Goal: Book appointment/travel/reservation

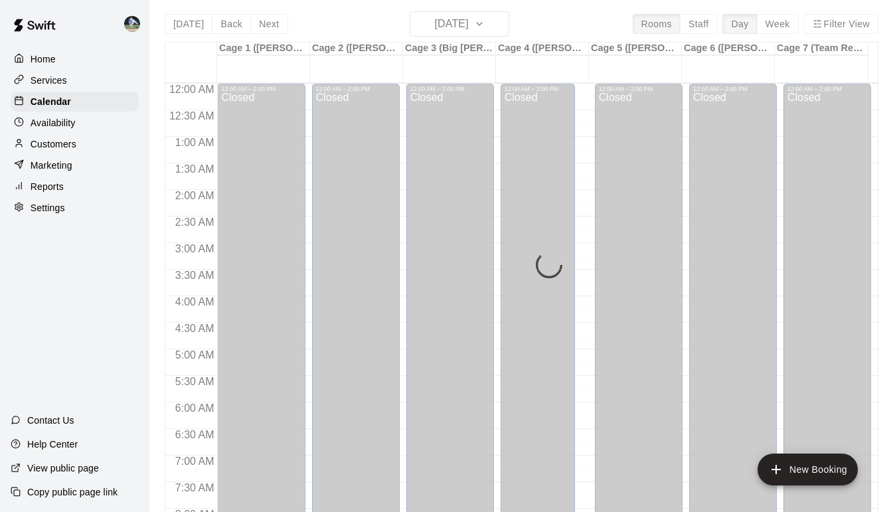
scroll to position [746, 0]
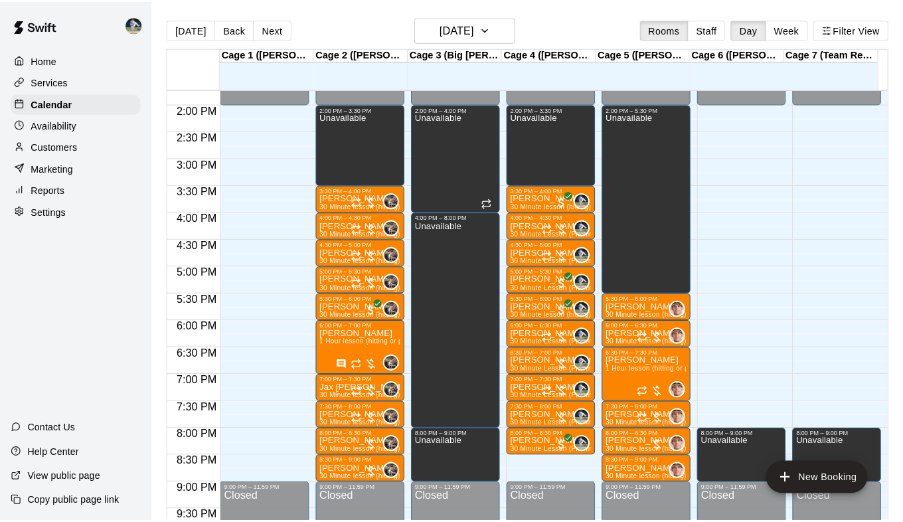
scroll to position [731, 0]
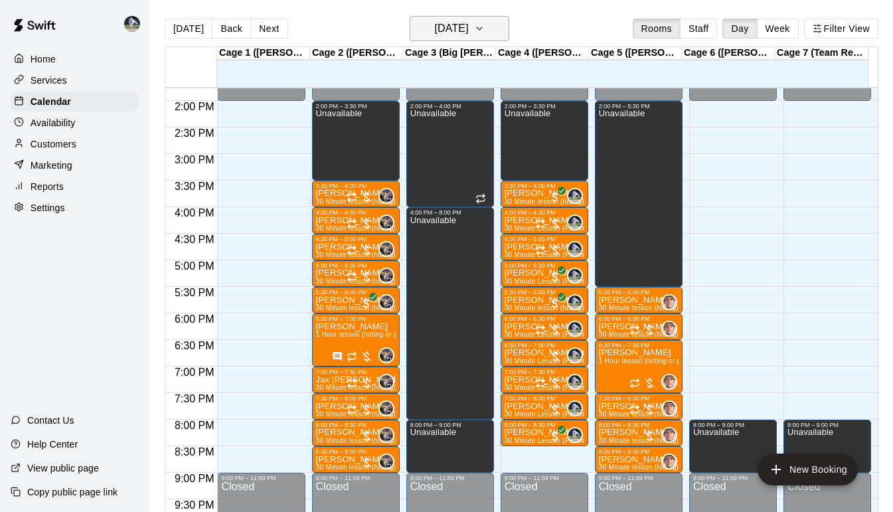
click at [485, 34] on icon "button" at bounding box center [479, 29] width 11 height 16
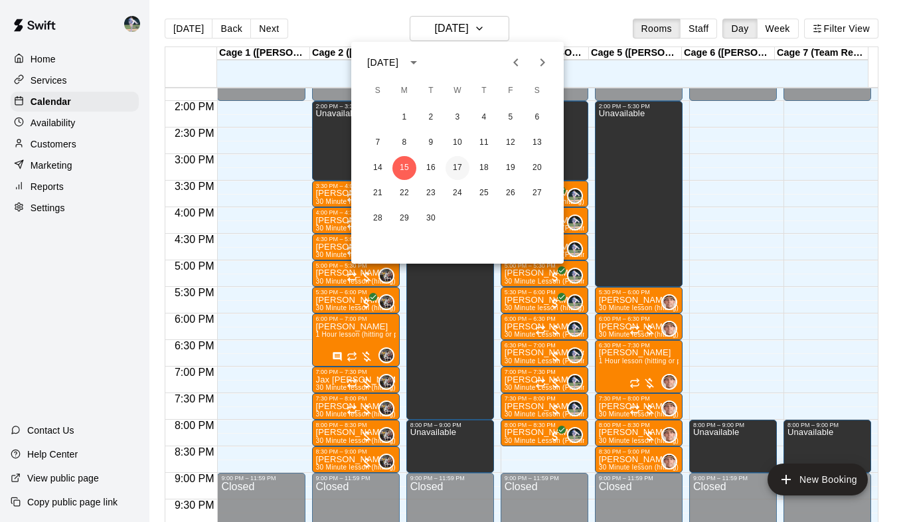
click at [458, 166] on button "17" at bounding box center [458, 168] width 24 height 24
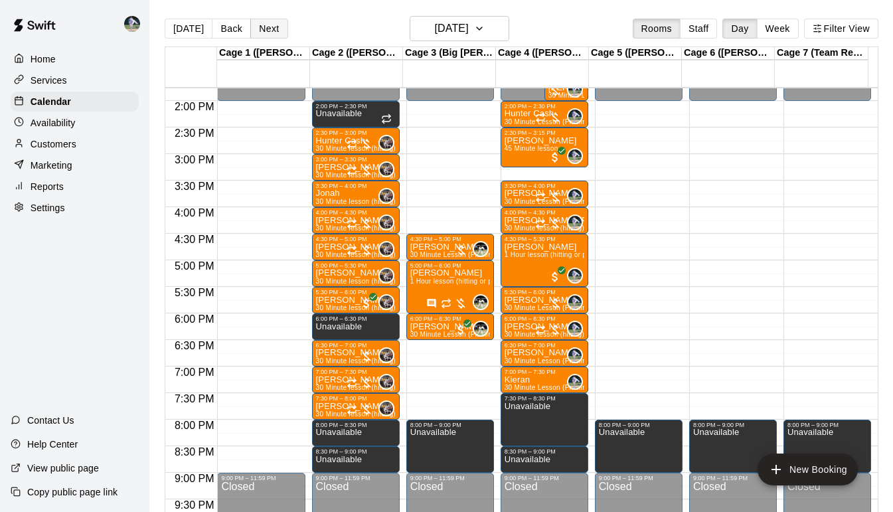
click at [262, 27] on button "Next" at bounding box center [268, 29] width 37 height 20
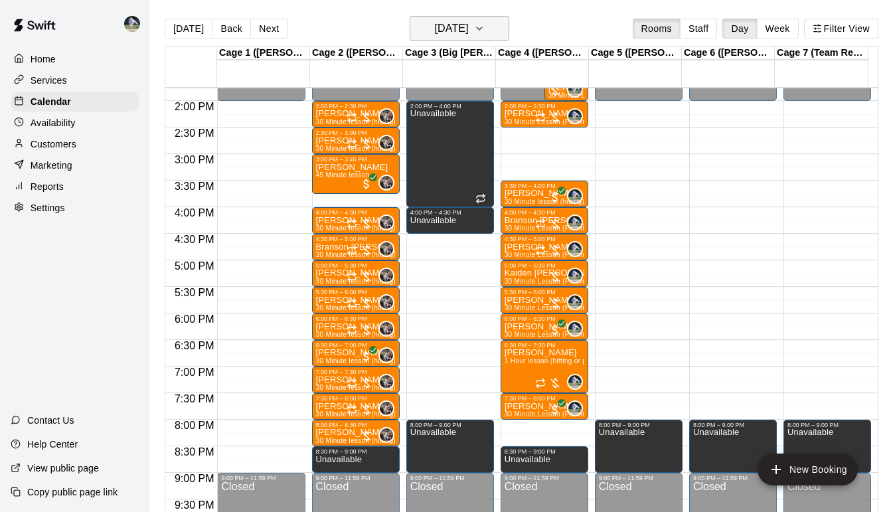
click at [485, 25] on icon "button" at bounding box center [479, 29] width 11 height 16
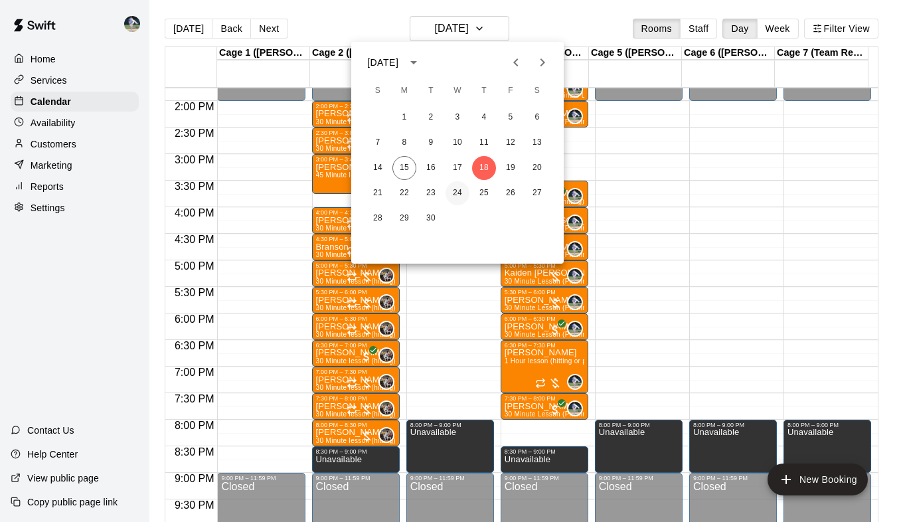
click at [457, 196] on button "24" at bounding box center [458, 193] width 24 height 24
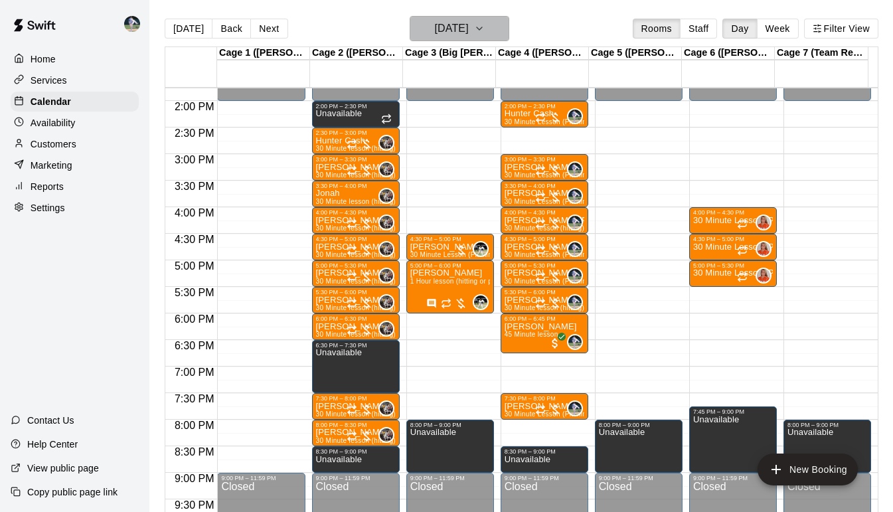
click at [485, 30] on icon "button" at bounding box center [479, 29] width 11 height 16
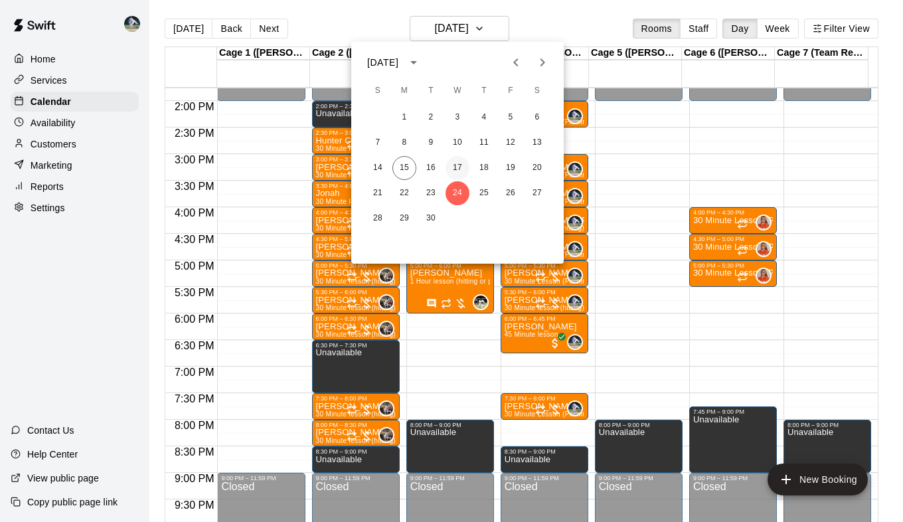
click at [461, 166] on button "17" at bounding box center [458, 168] width 24 height 24
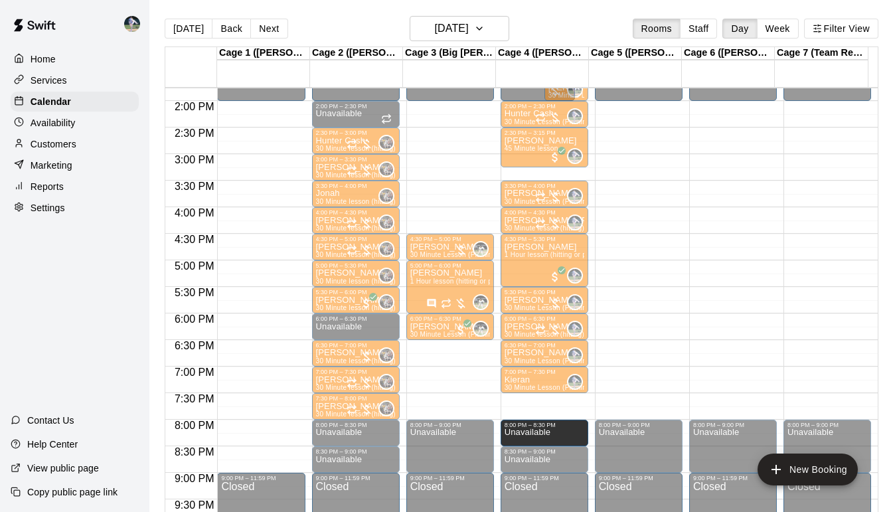
drag, startPoint x: 540, startPoint y: 397, endPoint x: 538, endPoint y: 422, distance: 25.3
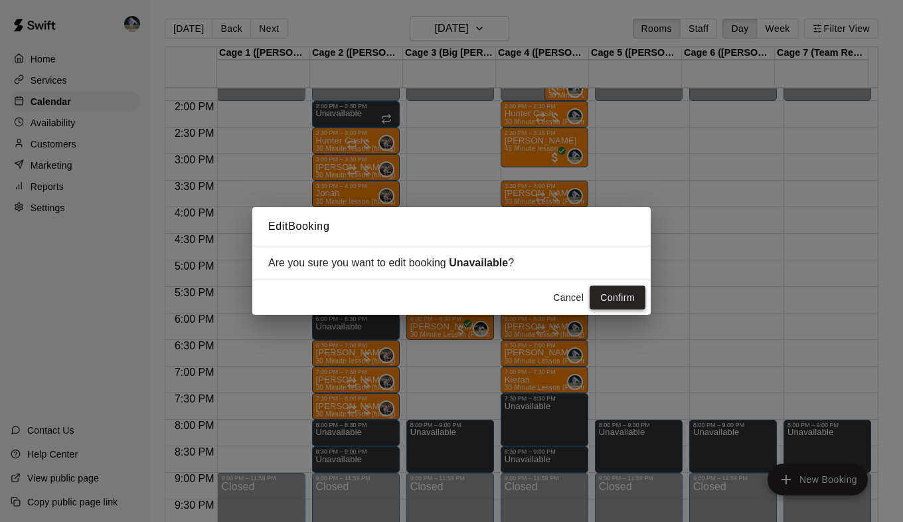
click at [620, 296] on button "Confirm" at bounding box center [618, 298] width 56 height 25
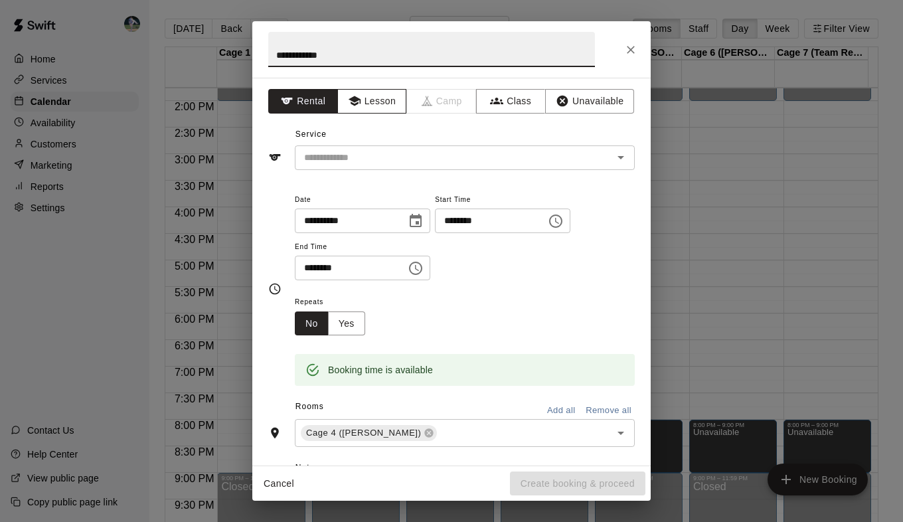
type input "**********"
click at [373, 106] on button "Lesson" at bounding box center [372, 101] width 70 height 25
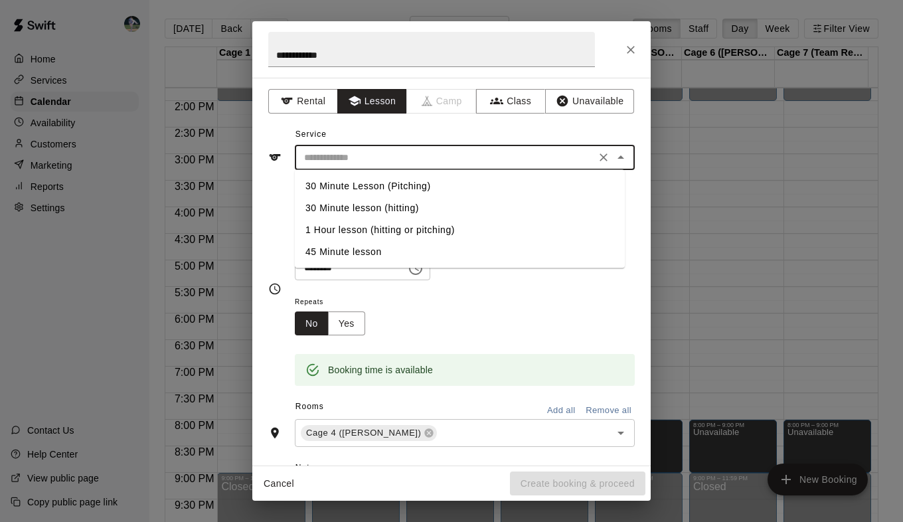
click at [424, 160] on input "text" at bounding box center [445, 157] width 293 height 17
click at [421, 186] on li "30 Minute Lesson (Pitching)" at bounding box center [460, 186] width 330 height 22
type input "**********"
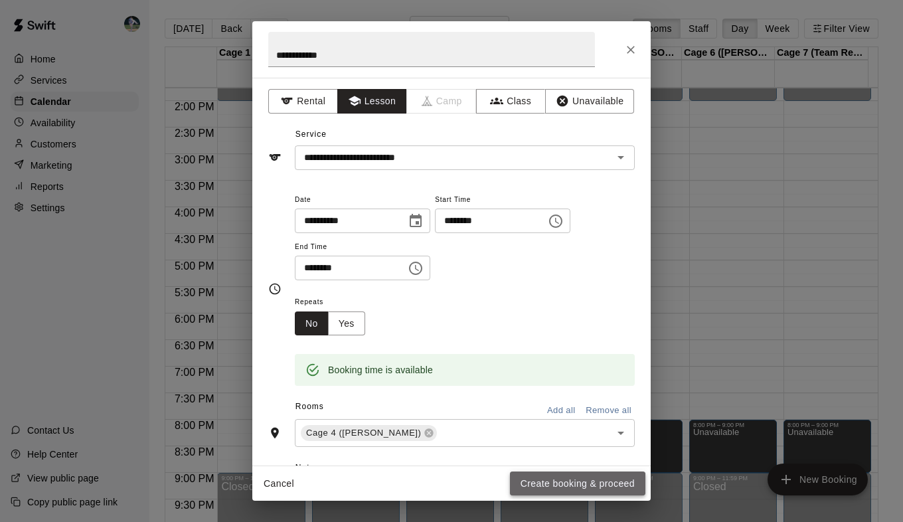
click at [561, 485] on button "Create booking & proceed" at bounding box center [578, 484] width 136 height 25
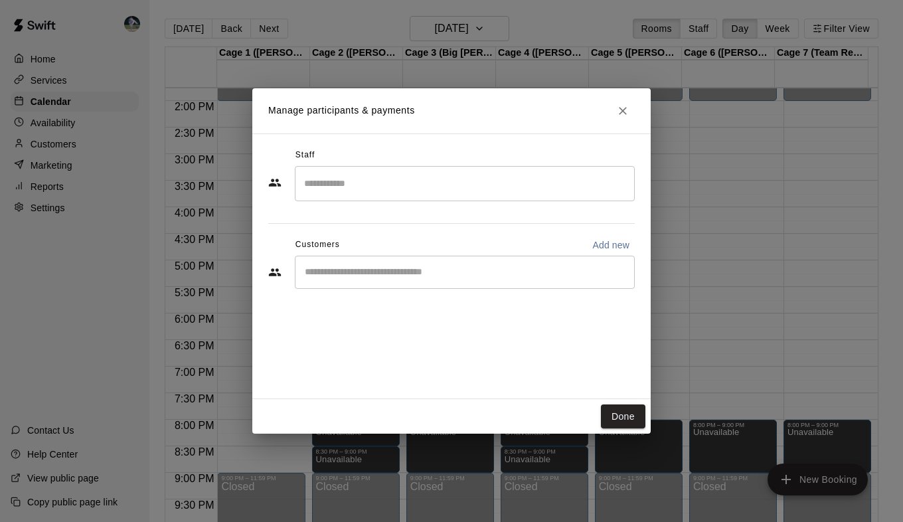
click at [438, 270] on input "Start typing to search customers..." at bounding box center [465, 272] width 328 height 13
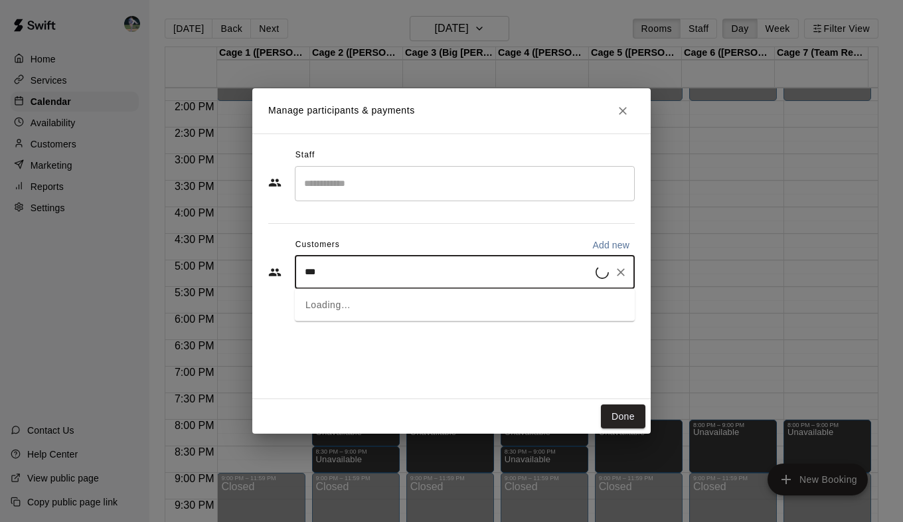
type input "****"
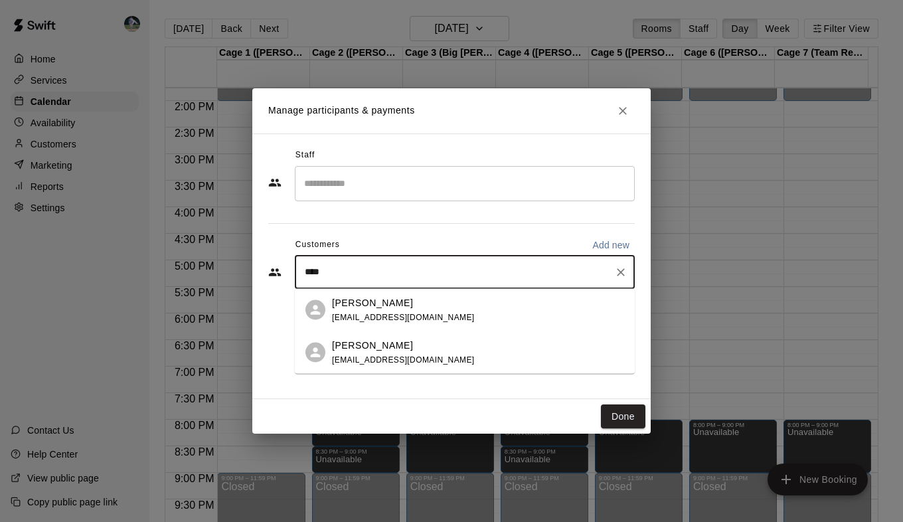
click at [424, 308] on div "[PERSON_NAME]" at bounding box center [403, 303] width 143 height 14
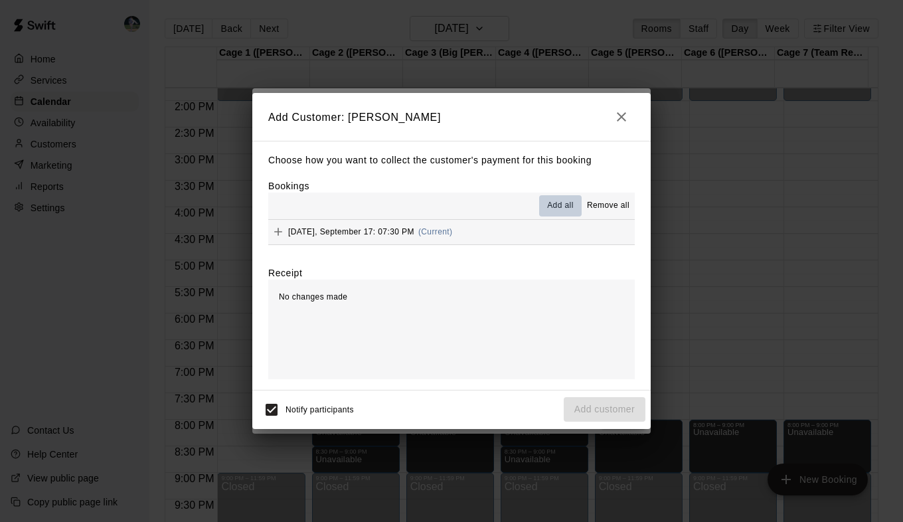
click at [569, 206] on span "Add all" at bounding box center [560, 205] width 27 height 13
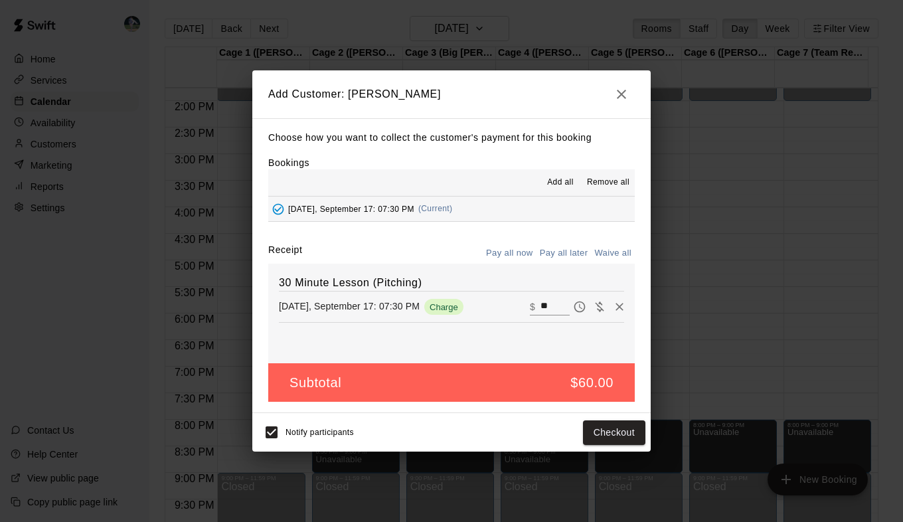
click at [541, 313] on input "**" at bounding box center [555, 306] width 29 height 17
type input "**"
click at [606, 437] on button "Checkout" at bounding box center [614, 432] width 62 height 25
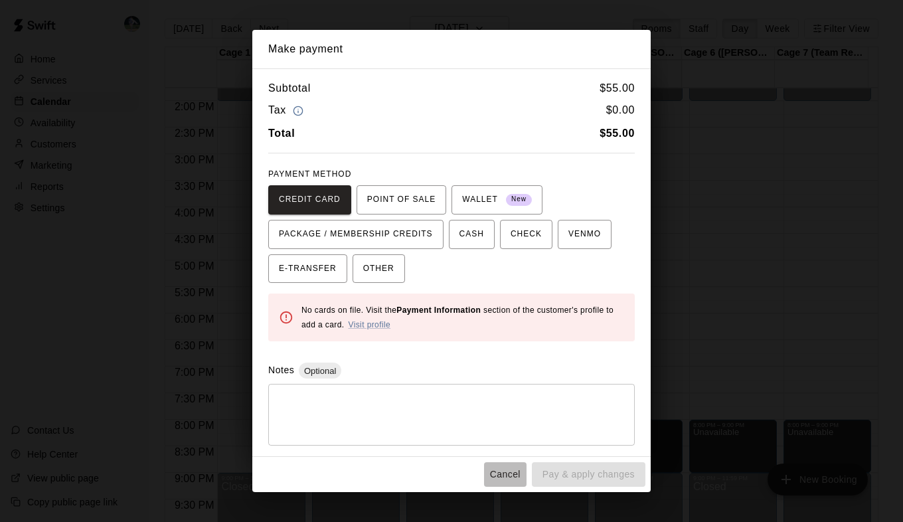
click at [517, 476] on button "Cancel" at bounding box center [505, 474] width 43 height 25
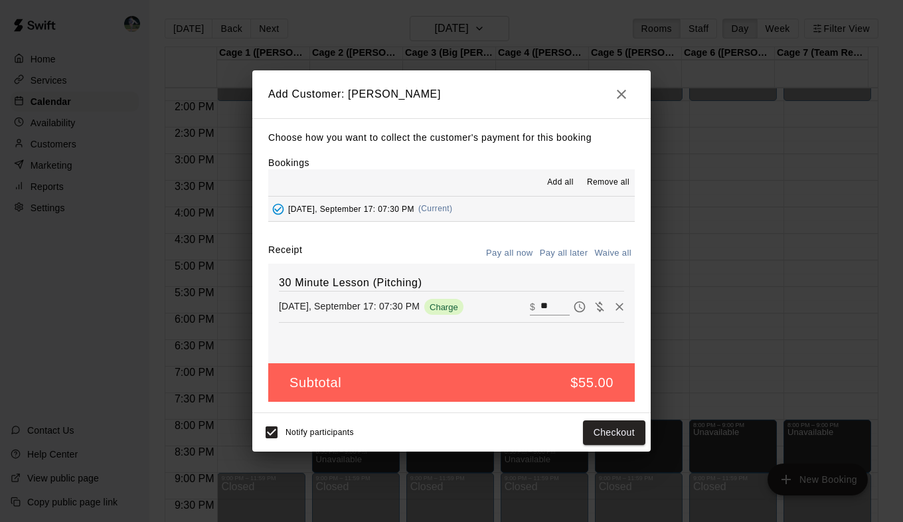
click at [569, 250] on button "Pay all later" at bounding box center [564, 253] width 55 height 21
click at [608, 430] on button "Add customer" at bounding box center [605, 432] width 82 height 25
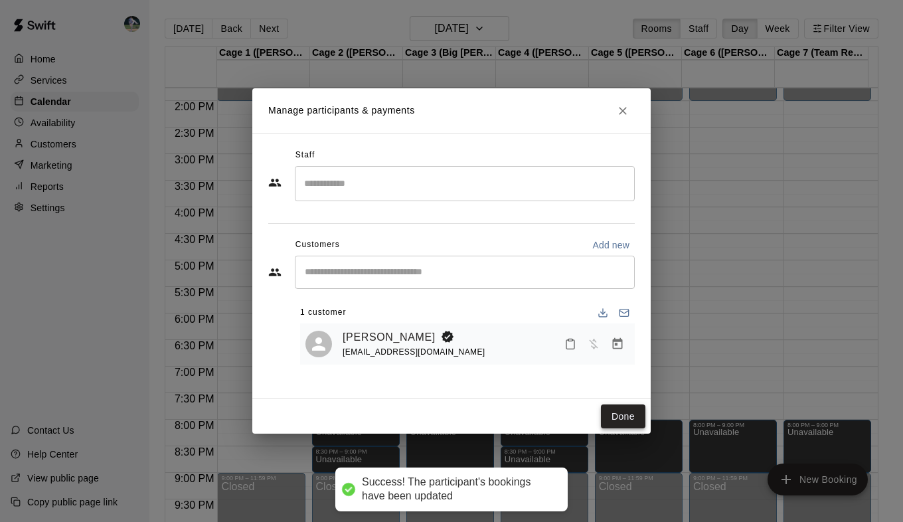
click at [624, 416] on button "Done" at bounding box center [623, 417] width 45 height 25
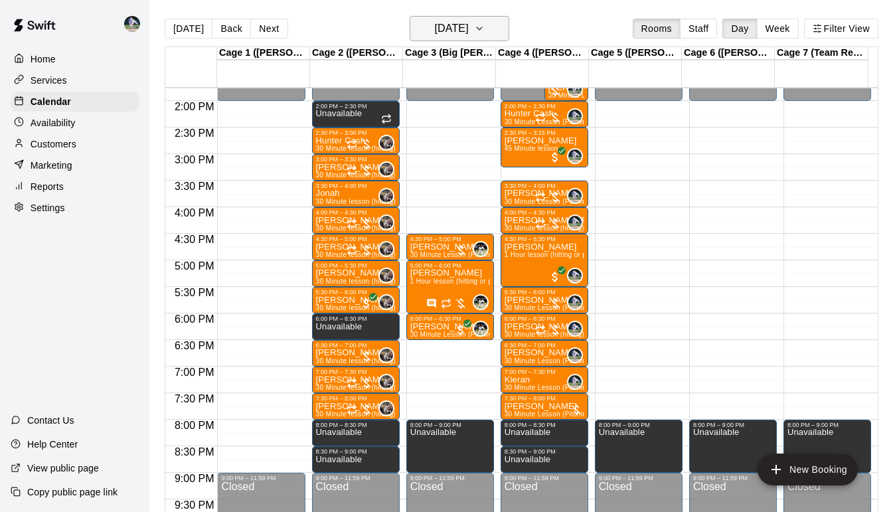
click at [485, 27] on icon "button" at bounding box center [479, 29] width 11 height 16
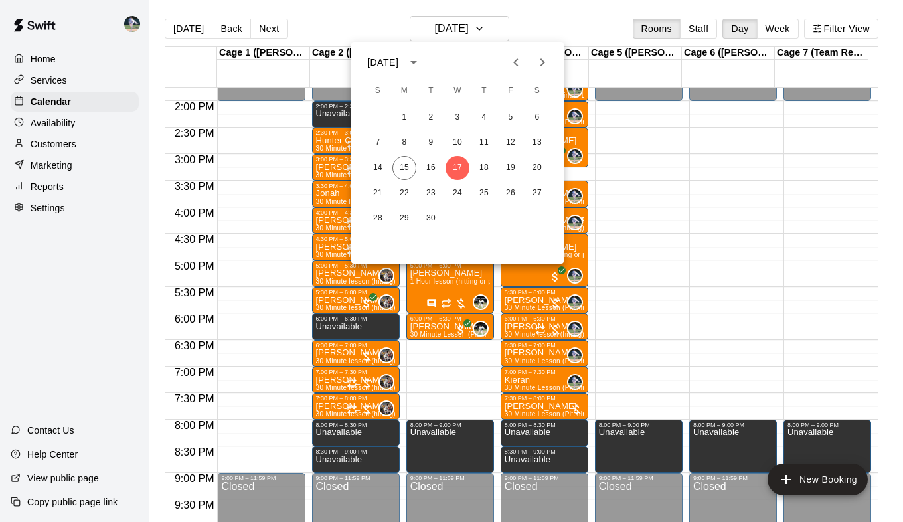
click at [523, 415] on div at bounding box center [451, 261] width 903 height 522
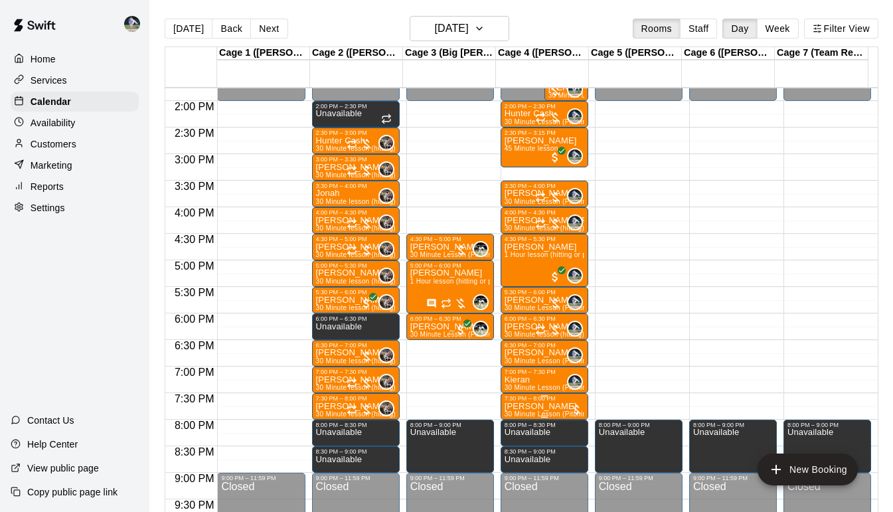
click at [523, 414] on span "30 Minute Lesson (Pitching)" at bounding box center [549, 414] width 88 height 7
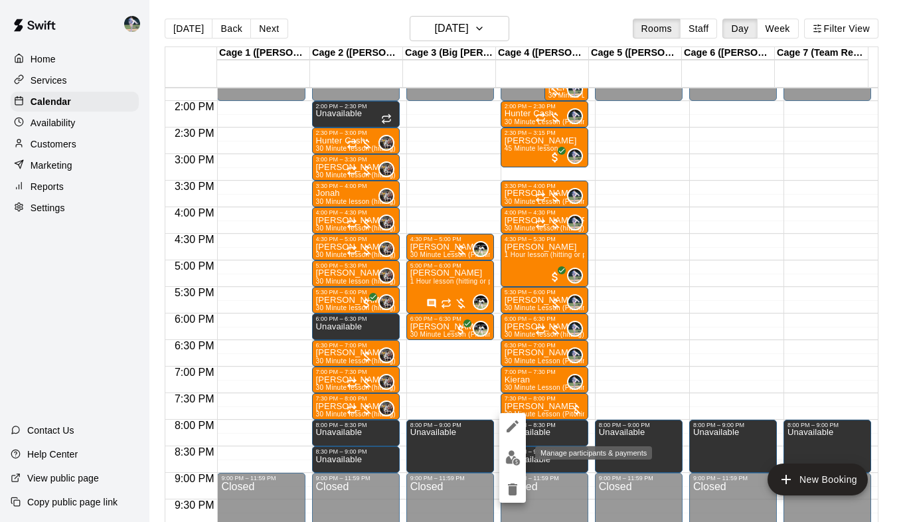
click at [511, 450] on img "edit" at bounding box center [512, 457] width 15 height 15
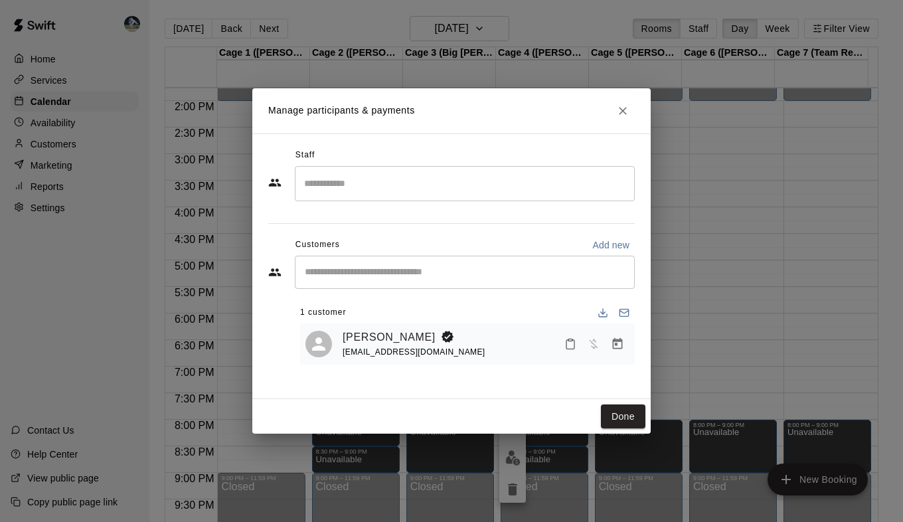
click at [472, 177] on input "Search staff" at bounding box center [465, 183] width 328 height 23
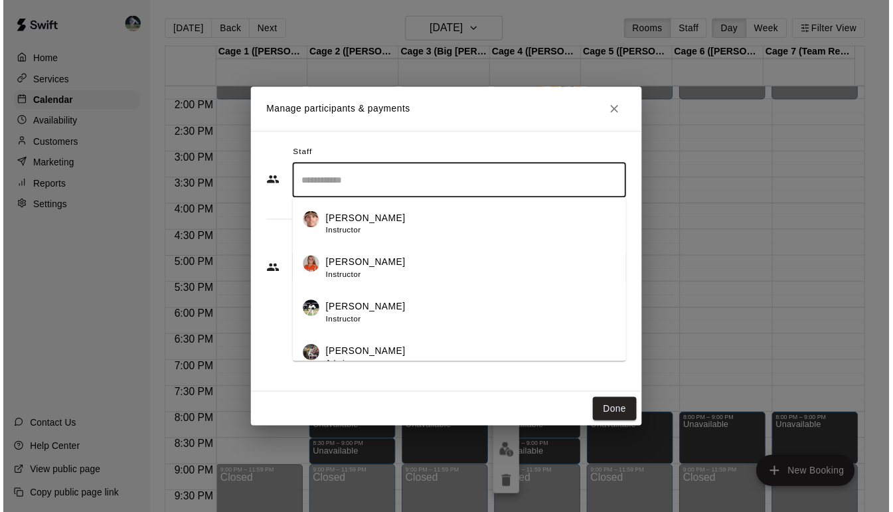
scroll to position [58, 0]
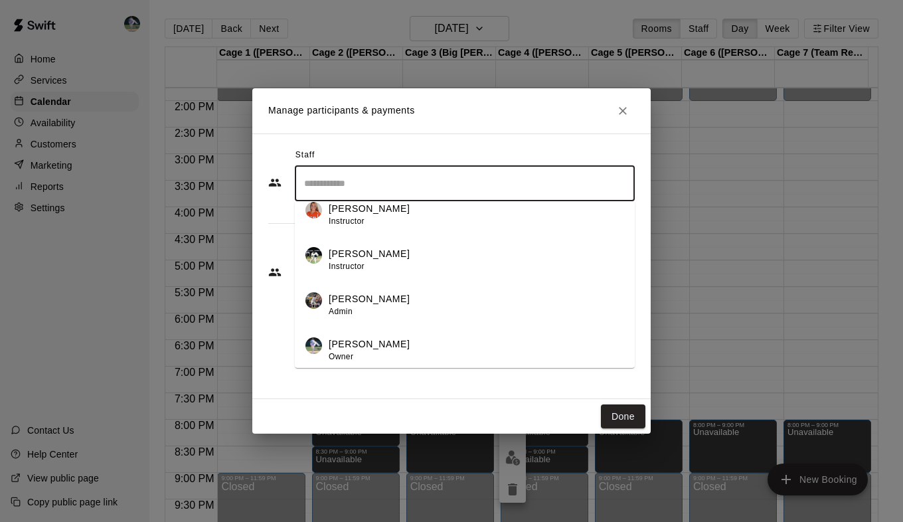
click at [424, 348] on div "[PERSON_NAME] Owner" at bounding box center [477, 350] width 296 height 26
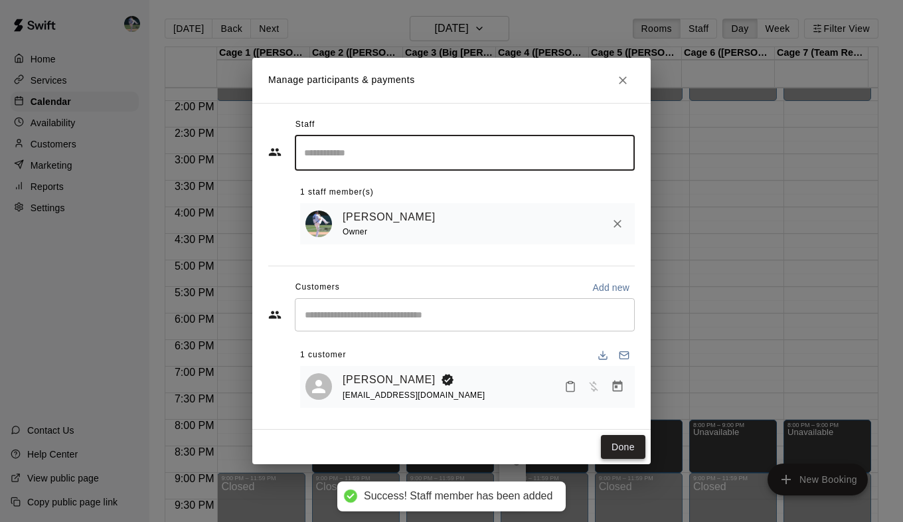
click at [625, 456] on button "Done" at bounding box center [623, 447] width 45 height 25
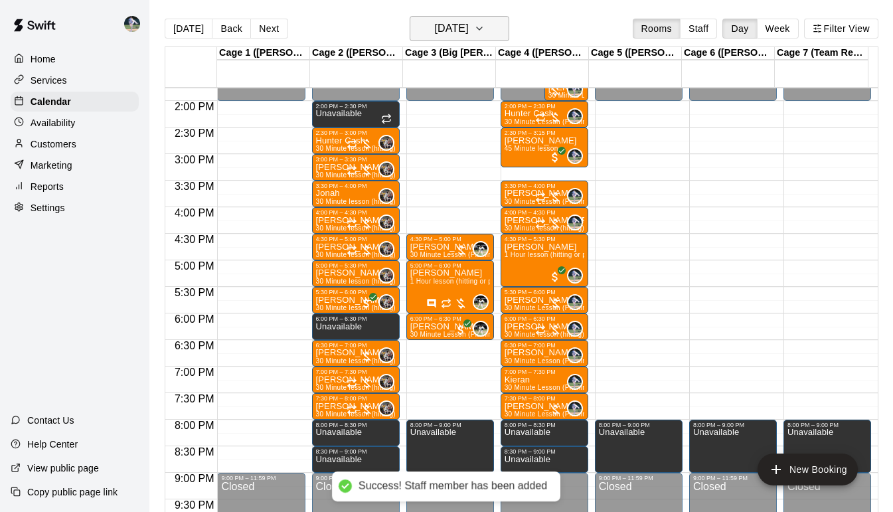
click at [485, 21] on icon "button" at bounding box center [479, 29] width 11 height 16
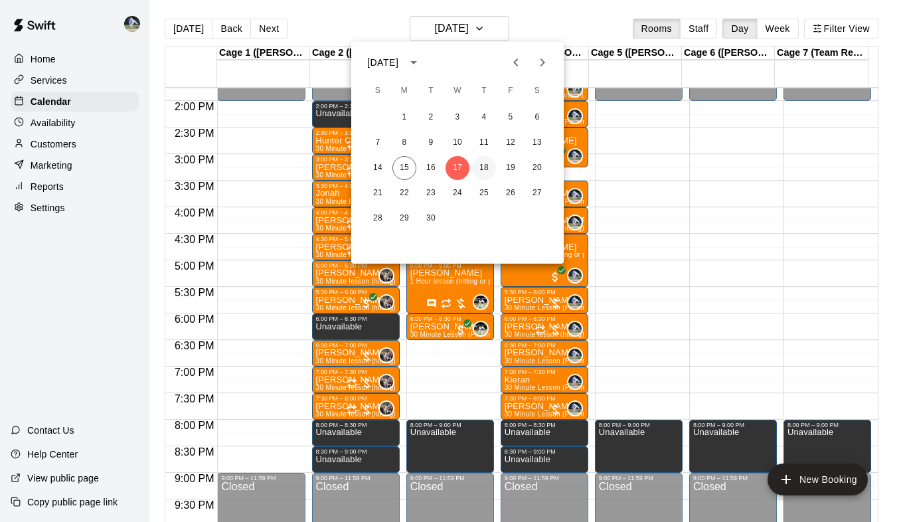
click at [488, 161] on button "18" at bounding box center [484, 168] width 24 height 24
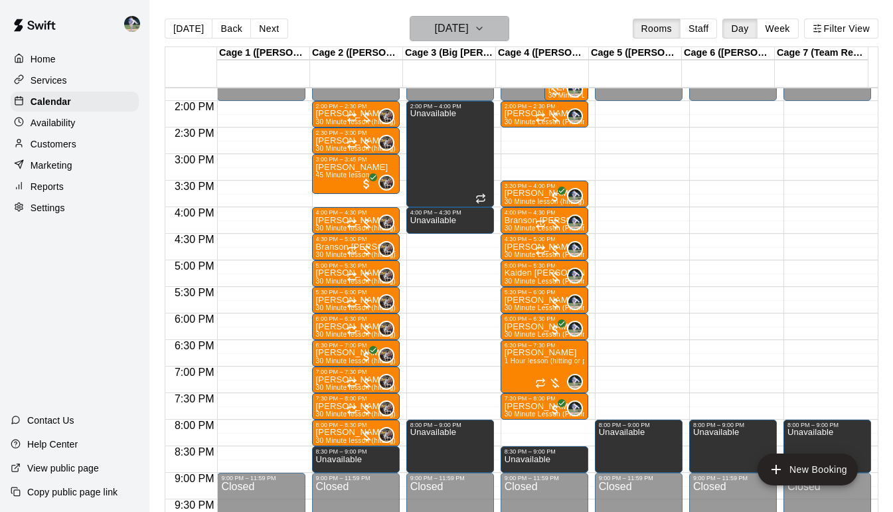
click at [485, 27] on icon "button" at bounding box center [479, 29] width 11 height 16
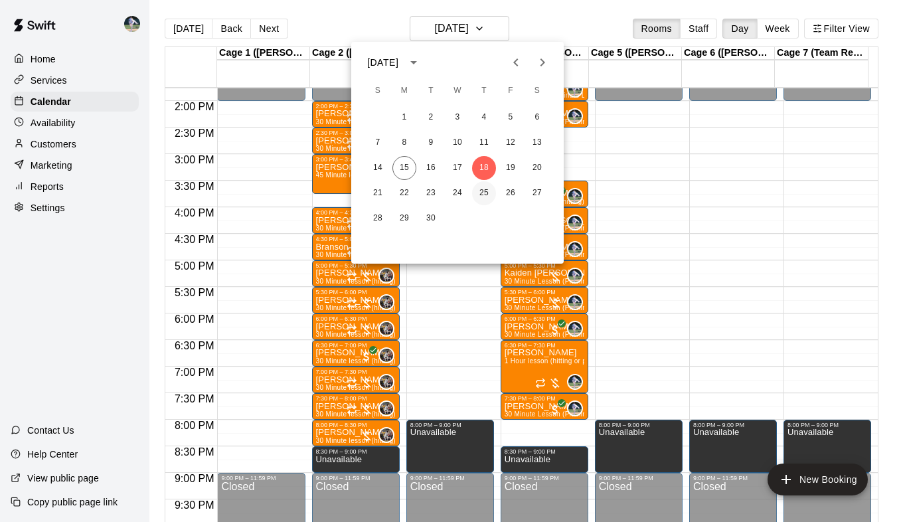
click at [485, 191] on button "25" at bounding box center [484, 193] width 24 height 24
